Goal: Transaction & Acquisition: Purchase product/service

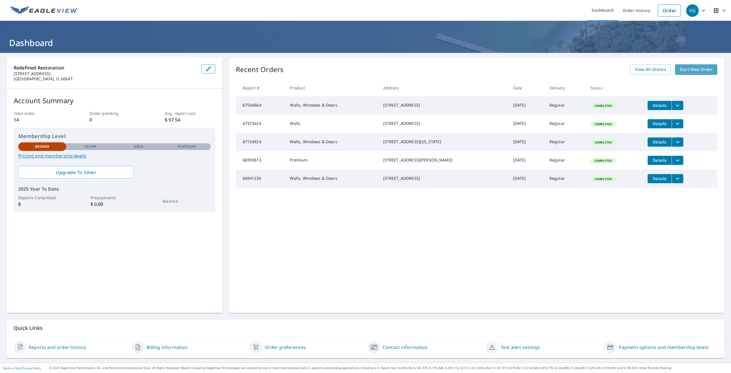
click at [701, 65] on link "Start New Order" at bounding box center [696, 69] width 42 height 11
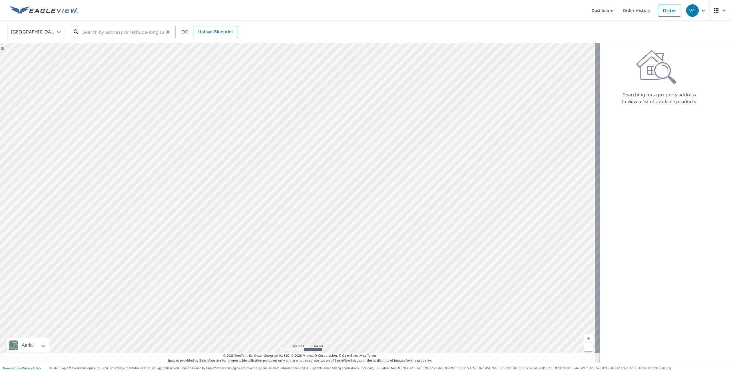
click at [96, 37] on input "text" at bounding box center [123, 32] width 81 height 16
click at [108, 49] on span "[STREET_ADDRESS]" at bounding box center [126, 48] width 90 height 7
type input "[STREET_ADDRESS]"
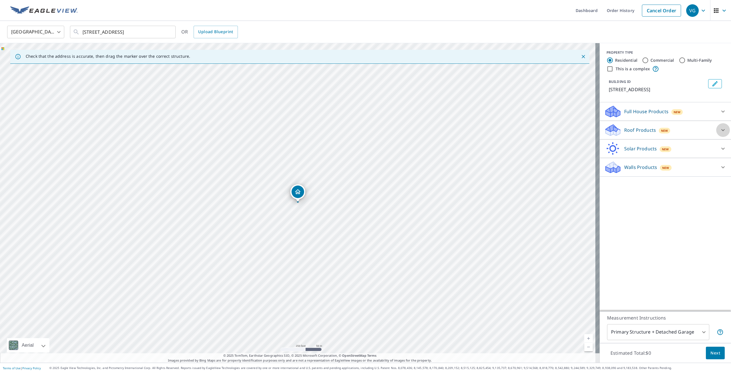
click at [722, 132] on div at bounding box center [723, 130] width 14 height 14
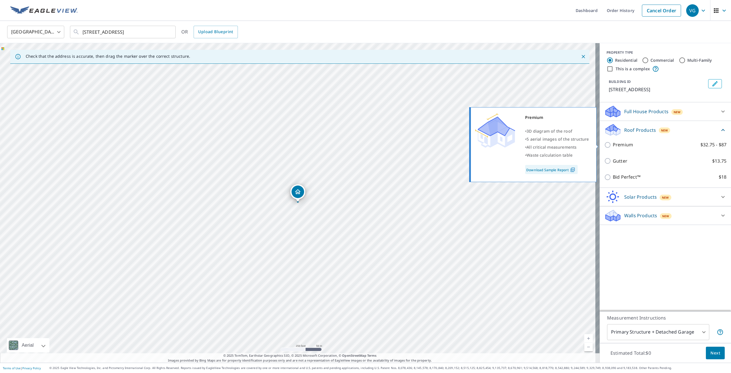
click at [605, 148] on input "Premium $32.75 - $87" at bounding box center [608, 144] width 9 height 7
checkbox input "true"
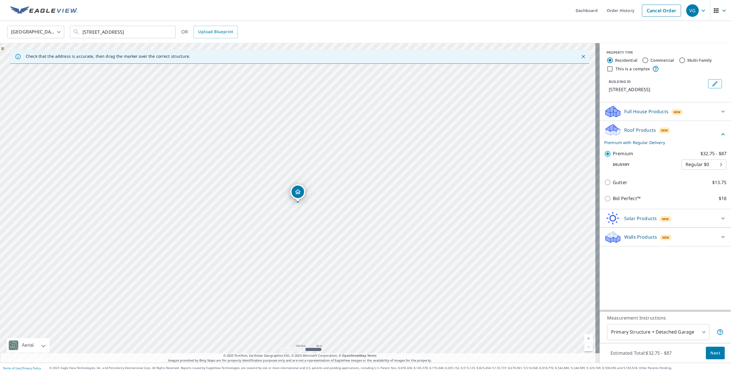
click at [710, 353] on span "Next" at bounding box center [715, 352] width 10 height 7
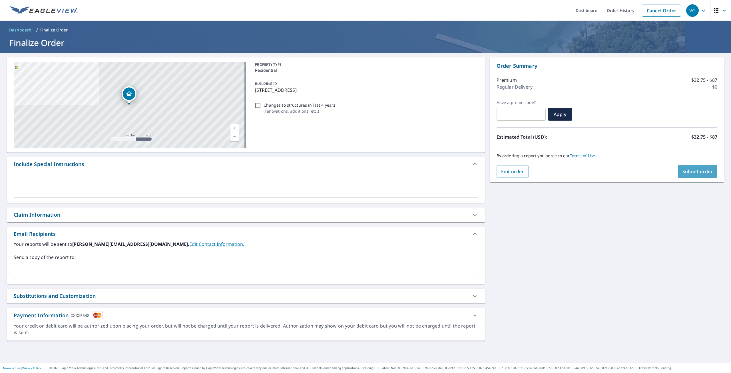
click at [682, 173] on span "Submit order" at bounding box center [697, 171] width 31 height 6
